Goal: Task Accomplishment & Management: Manage account settings

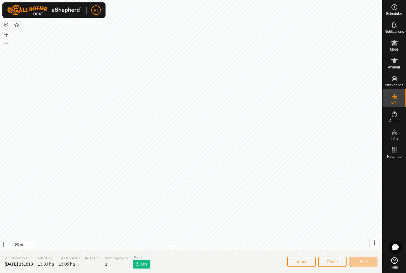
click at [334, 258] on button "Close" at bounding box center [332, 261] width 29 height 10
click at [337, 266] on button "Close" at bounding box center [332, 261] width 29 height 10
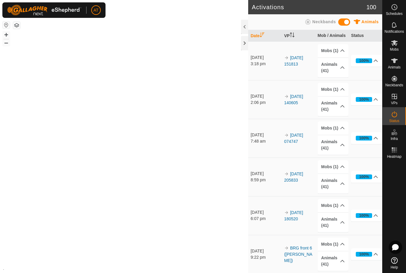
click at [336, 263] on p-accordion-header "Animals (41)" at bounding box center [333, 261] width 31 height 20
click at [399, 65] on span "Animals" at bounding box center [394, 67] width 13 height 4
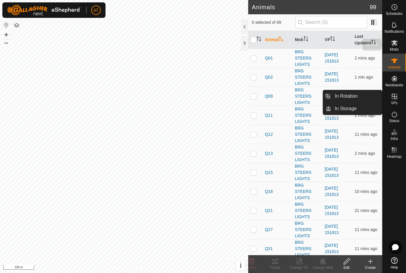
click at [391, 40] on icon at bounding box center [394, 42] width 7 height 7
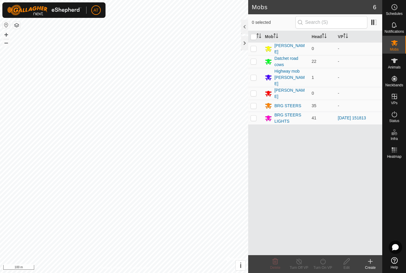
click at [256, 115] on p-checkbox at bounding box center [254, 117] width 6 height 5
checkbox input "true"
click at [325, 263] on icon at bounding box center [322, 261] width 5 height 6
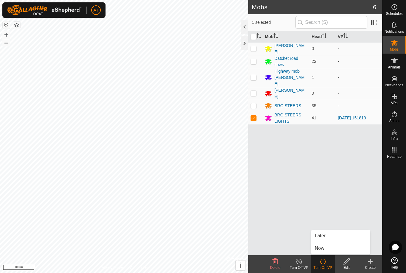
click at [330, 250] on link "Now" at bounding box center [340, 248] width 59 height 12
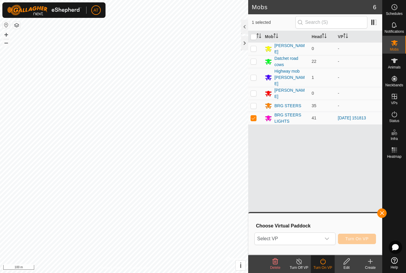
click at [306, 235] on span "Select VP" at bounding box center [288, 239] width 66 height 12
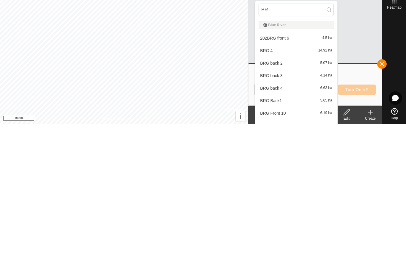
type input "B"
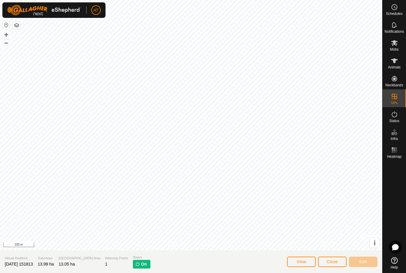
click at [324, 266] on button "Close" at bounding box center [332, 261] width 29 height 10
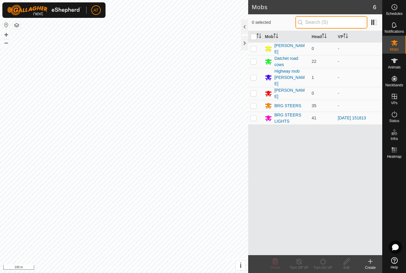
click at [348, 23] on input "text" at bounding box center [332, 22] width 72 height 12
click at [253, 115] on p-checkbox at bounding box center [254, 117] width 6 height 5
checkbox input "true"
click at [336, 16] on input "text" at bounding box center [332, 22] width 72 height 12
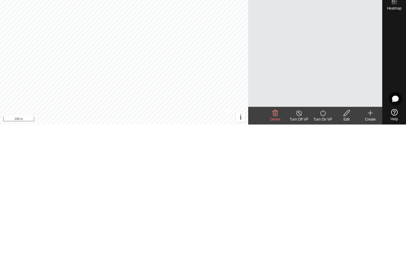
type input "BRG"
click at [326, 258] on icon at bounding box center [322, 261] width 7 height 7
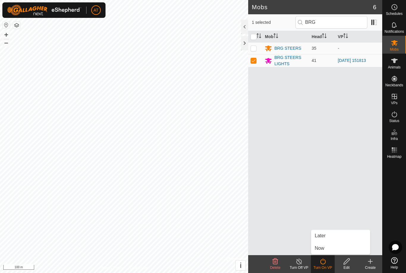
click at [330, 248] on link "Now" at bounding box center [340, 248] width 59 height 12
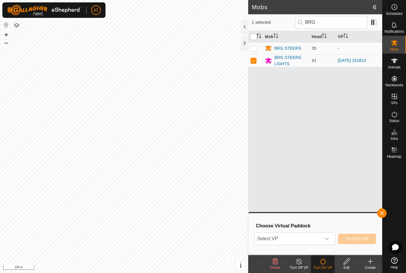
click at [301, 235] on span "Select VP" at bounding box center [288, 239] width 66 height 12
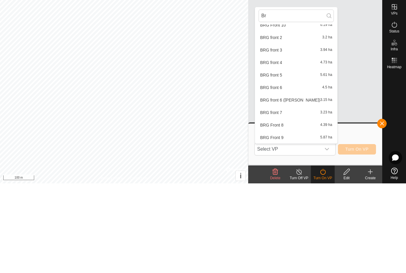
scroll to position [80, 0]
type input "Br"
click at [291, 125] on div "BRG Front 10 6.19 ha" at bounding box center [296, 128] width 75 height 7
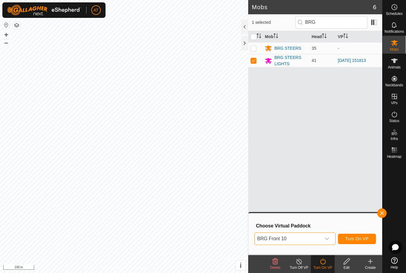
click at [404, 164] on div at bounding box center [394, 208] width 23 height 94
click at [248, 37] on div at bounding box center [244, 43] width 7 height 14
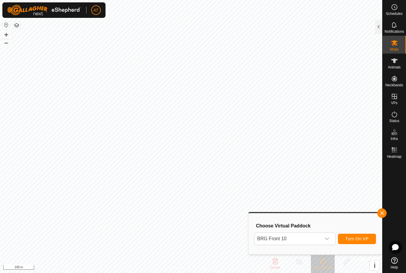
click at [331, 240] on div "dropdown trigger" at bounding box center [327, 239] width 12 height 12
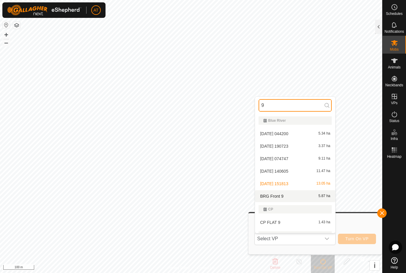
type input "9"
click at [301, 197] on div "BRG Front 9 5.87 ha" at bounding box center [295, 195] width 73 height 7
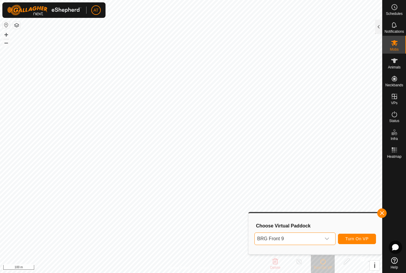
click at [309, 240] on span "BRG Front 9" at bounding box center [288, 239] width 66 height 12
click at [320, 238] on span "Select VP" at bounding box center [288, 239] width 66 height 12
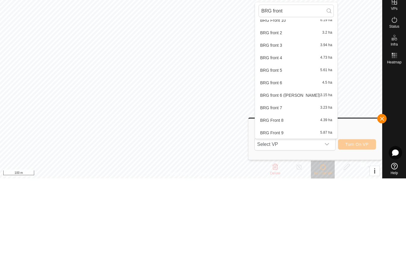
scroll to position [32, 0]
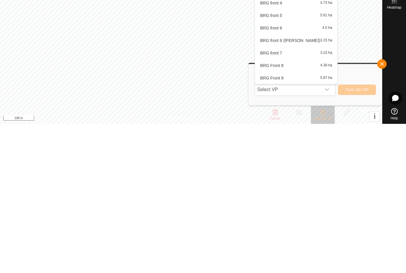
type input "BRG front"
click at [291, 223] on div "BRG Front 9 5.87 ha" at bounding box center [296, 226] width 75 height 7
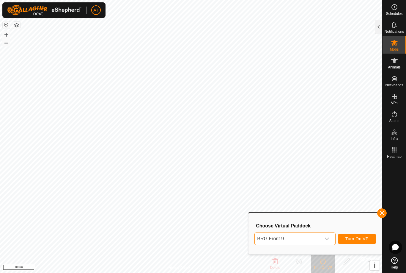
click at [312, 238] on span "BRG Front 9" at bounding box center [288, 239] width 66 height 12
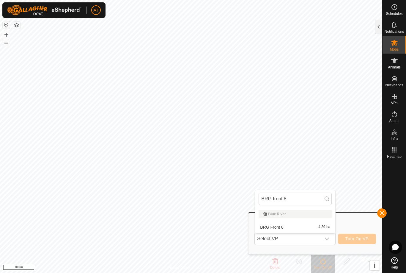
scroll to position [0, 0]
type input "BRG front 8"
click at [302, 227] on div "BRG Front 8 4.39 ha" at bounding box center [295, 226] width 73 height 7
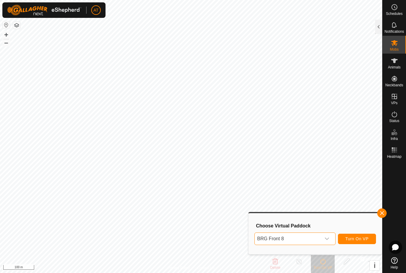
click at [326, 237] on icon "dropdown trigger" at bounding box center [327, 238] width 5 height 5
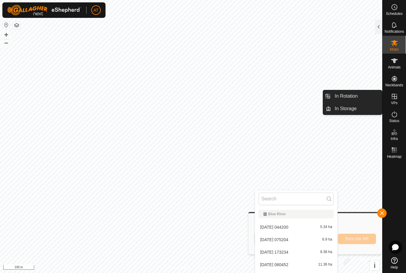
click at [355, 108] on span "In Storage" at bounding box center [346, 108] width 22 height 7
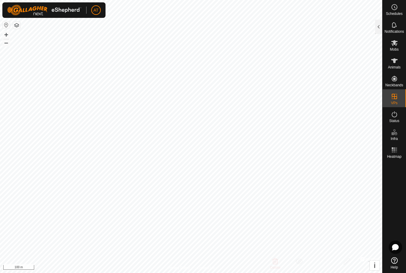
click at [377, 27] on div at bounding box center [378, 27] width 7 height 14
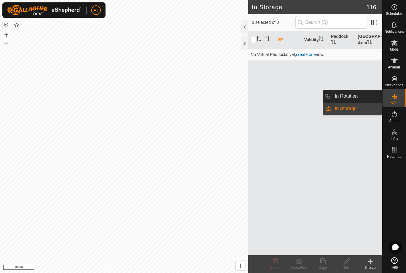
click at [359, 95] on link "In Rotation" at bounding box center [356, 96] width 51 height 12
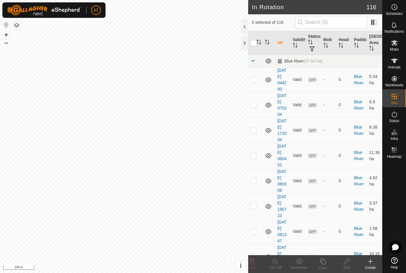
click at [370, 262] on icon at bounding box center [370, 261] width 7 height 7
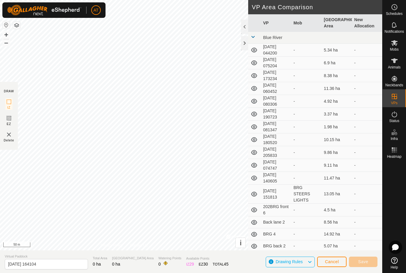
click at [329, 263] on span "Cancel" at bounding box center [332, 261] width 14 height 5
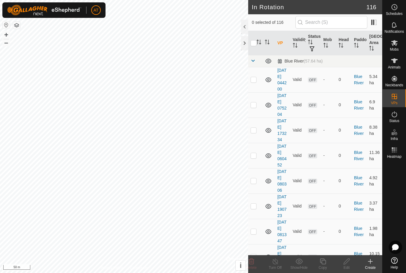
click at [369, 262] on icon at bounding box center [370, 261] width 7 height 7
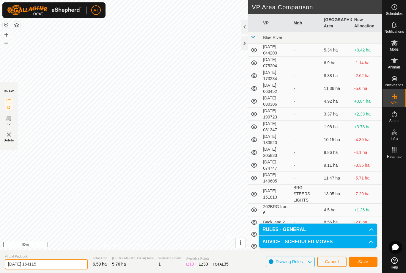
click at [45, 265] on input "[DATE] 164115" at bounding box center [46, 264] width 83 height 10
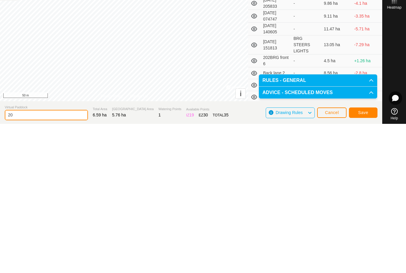
type input "2"
type input "BRG front 11"
click at [368, 256] on button "Save" at bounding box center [363, 261] width 29 height 10
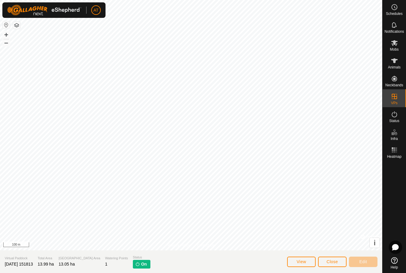
click at [333, 261] on span "Close" at bounding box center [332, 261] width 11 height 5
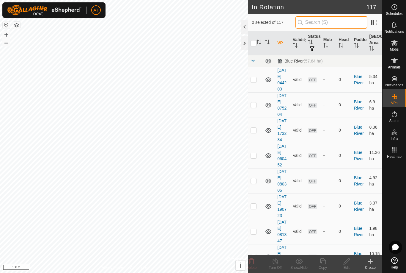
click at [343, 22] on input "text" at bounding box center [332, 22] width 72 height 12
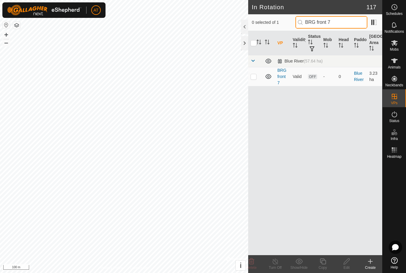
type input "BRG front 7"
click at [253, 81] on td at bounding box center [255, 76] width 14 height 19
checkbox input "true"
click at [398, 261] on icon at bounding box center [394, 260] width 7 height 7
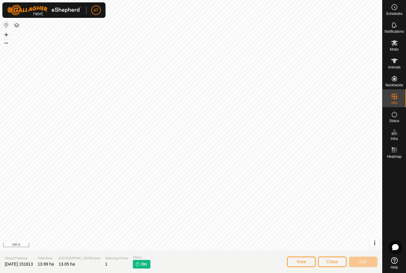
click at [329, 263] on span "Close" at bounding box center [332, 261] width 11 height 5
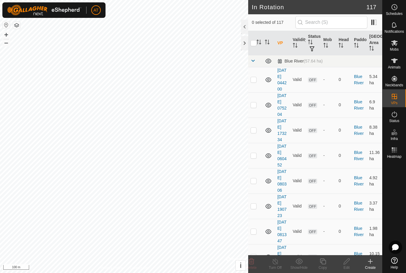
click at [246, 44] on div at bounding box center [244, 43] width 7 height 14
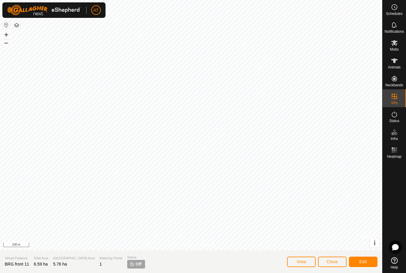
click at [337, 261] on span "Close" at bounding box center [332, 261] width 11 height 5
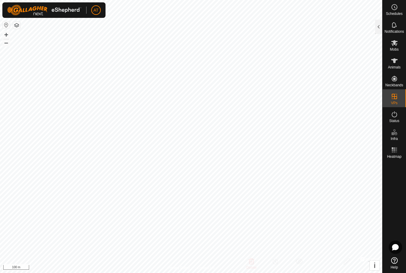
click at [381, 29] on div at bounding box center [378, 27] width 7 height 14
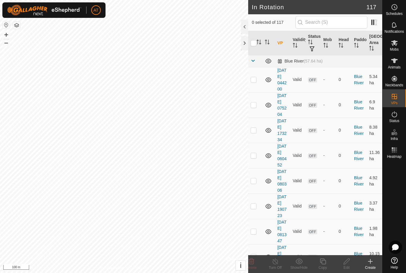
click at [371, 264] on icon at bounding box center [370, 261] width 7 height 7
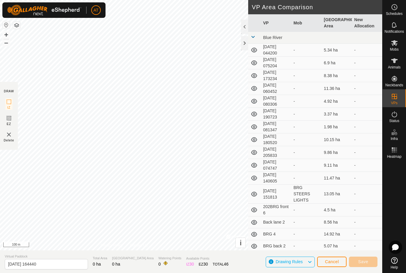
click at [243, 47] on div at bounding box center [244, 43] width 7 height 14
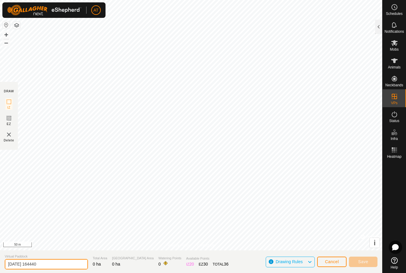
click at [51, 269] on input "[DATE] 164440" at bounding box center [46, 264] width 83 height 10
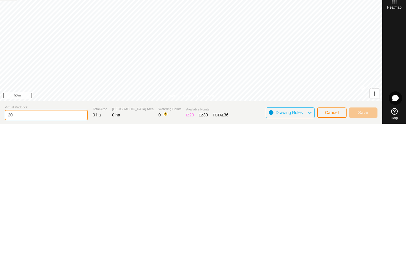
type input "2"
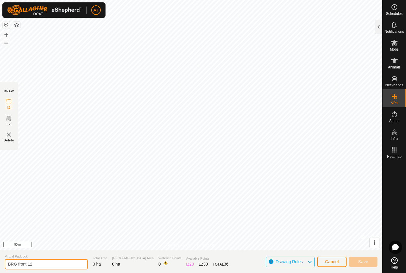
type input "BRG front 12"
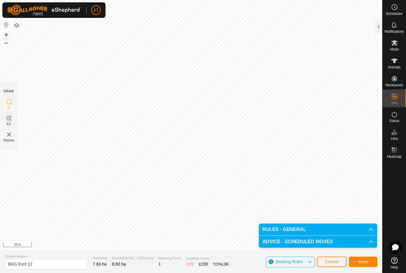
click at [364, 259] on span "Save" at bounding box center [363, 261] width 10 height 5
